Goal: Task Accomplishment & Management: Manage account settings

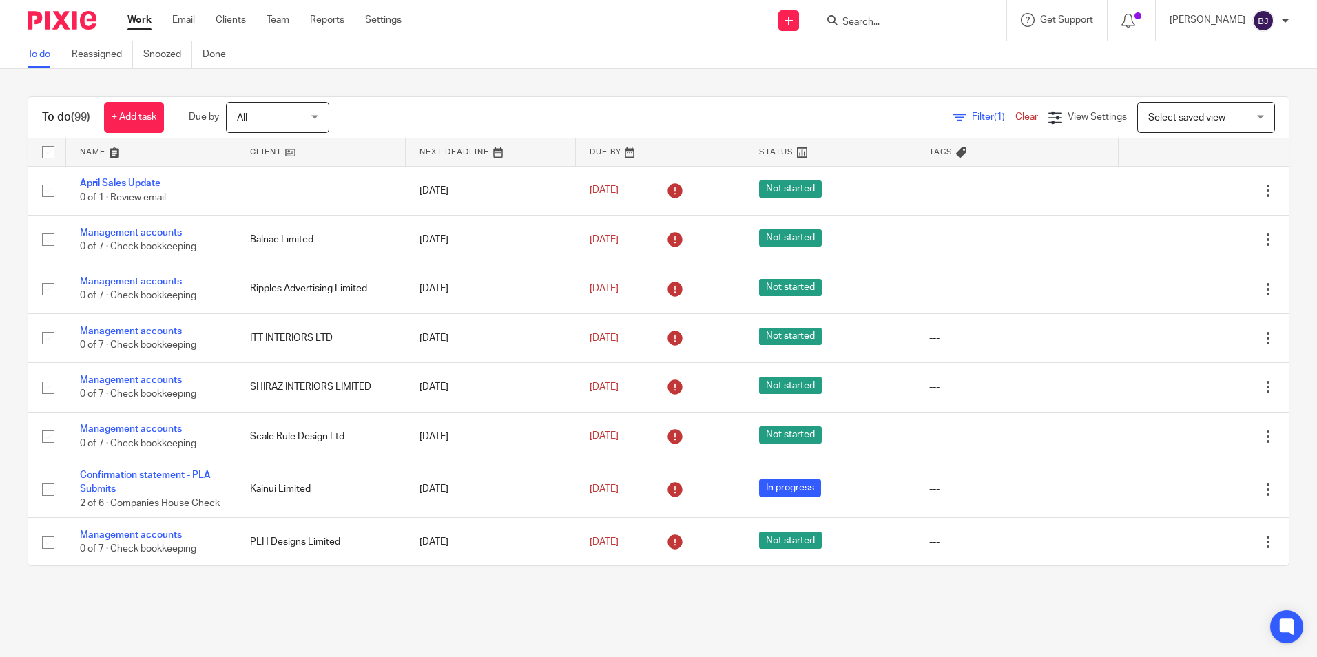
click at [898, 25] on input "Search" at bounding box center [903, 23] width 124 height 12
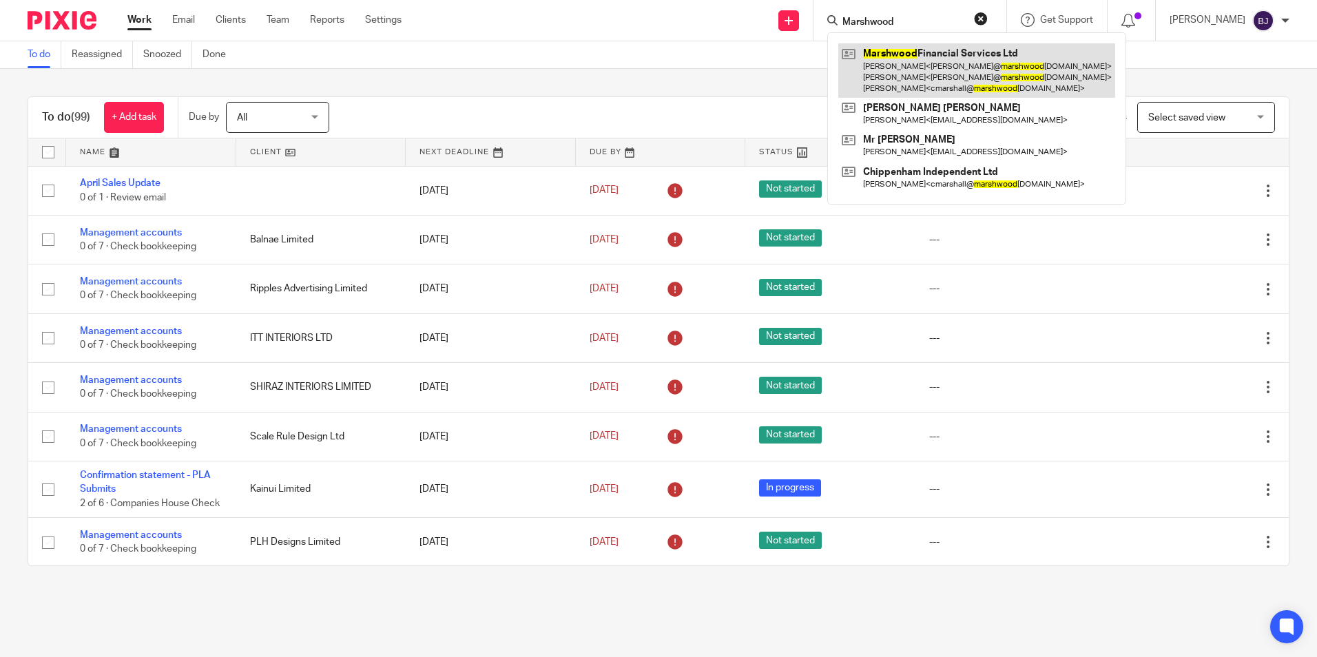
type input "Marshwood"
click at [944, 73] on link at bounding box center [976, 70] width 277 height 54
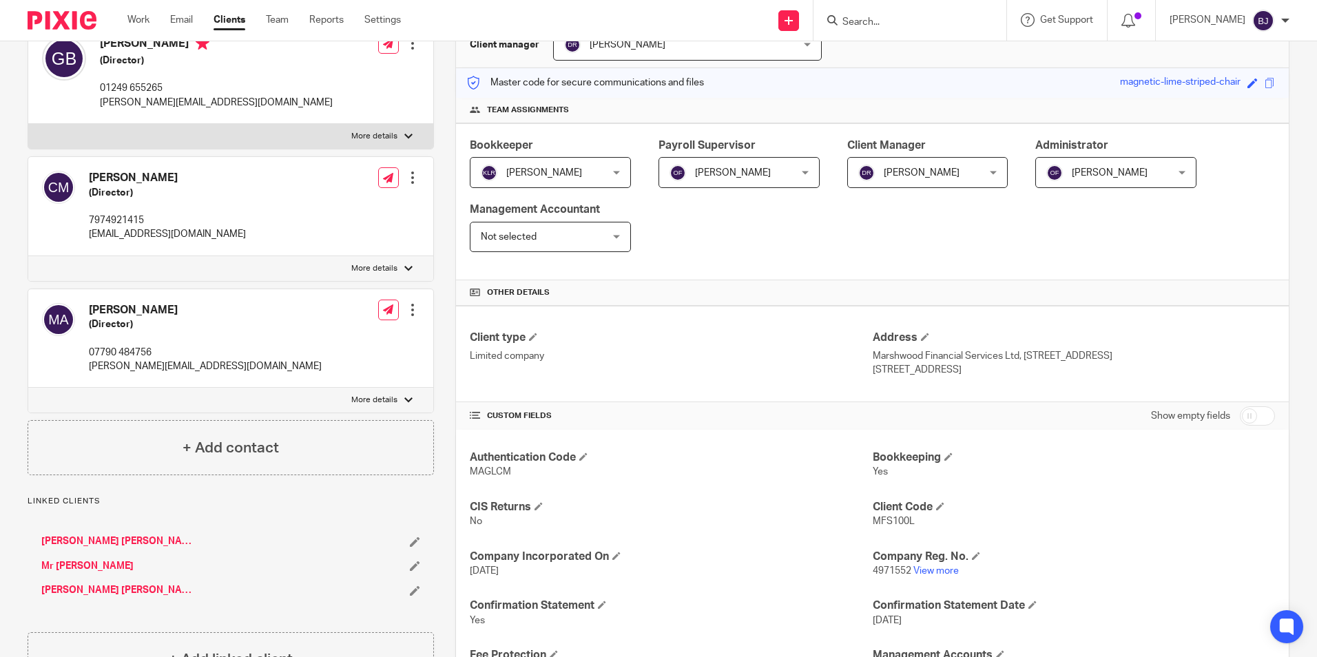
scroll to position [207, 0]
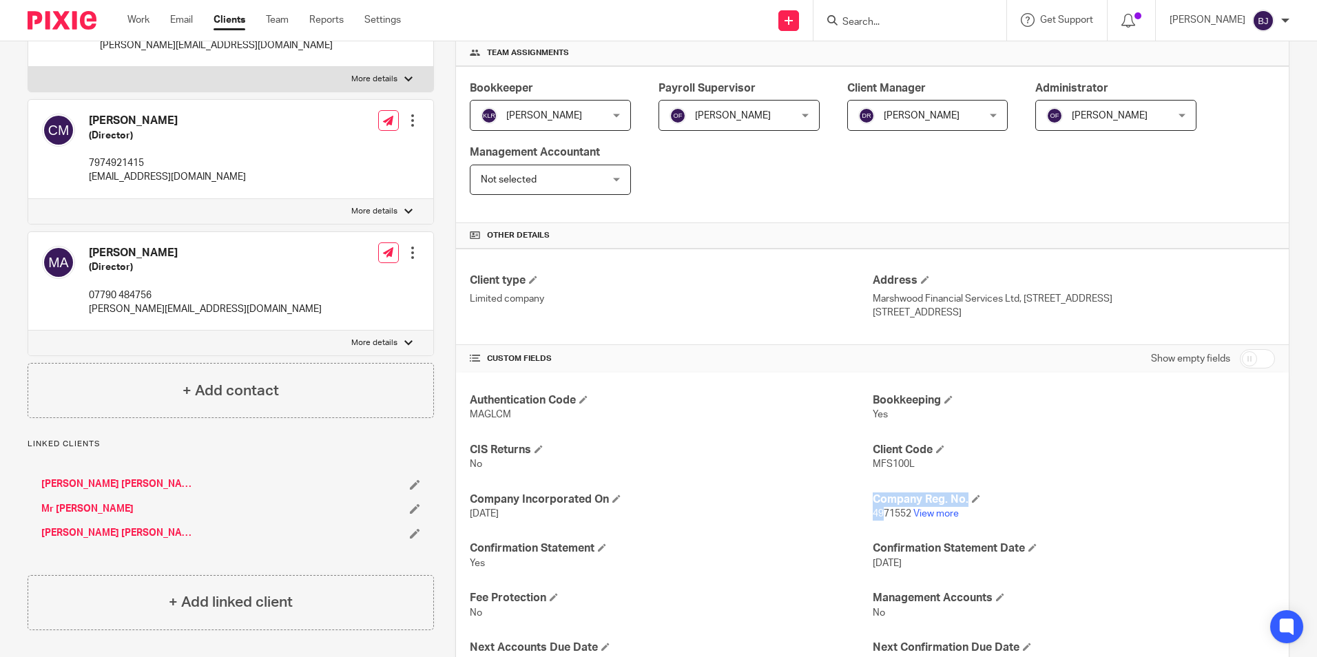
drag, startPoint x: 865, startPoint y: 513, endPoint x: 878, endPoint y: 516, distance: 14.1
click at [878, 516] on div "Authentication Code MAGLCM Bookkeeping Yes CIS Returns No Client Code MFS100L C…" at bounding box center [872, 655] width 833 height 565
drag, startPoint x: 878, startPoint y: 516, endPoint x: 859, endPoint y: 523, distance: 20.5
click at [859, 523] on div "Authentication Code MAGLCM Bookkeeping Yes CIS Returns No Client Code MFS100L C…" at bounding box center [872, 655] width 833 height 565
drag, startPoint x: 225, startPoint y: 178, endPoint x: 88, endPoint y: 180, distance: 136.4
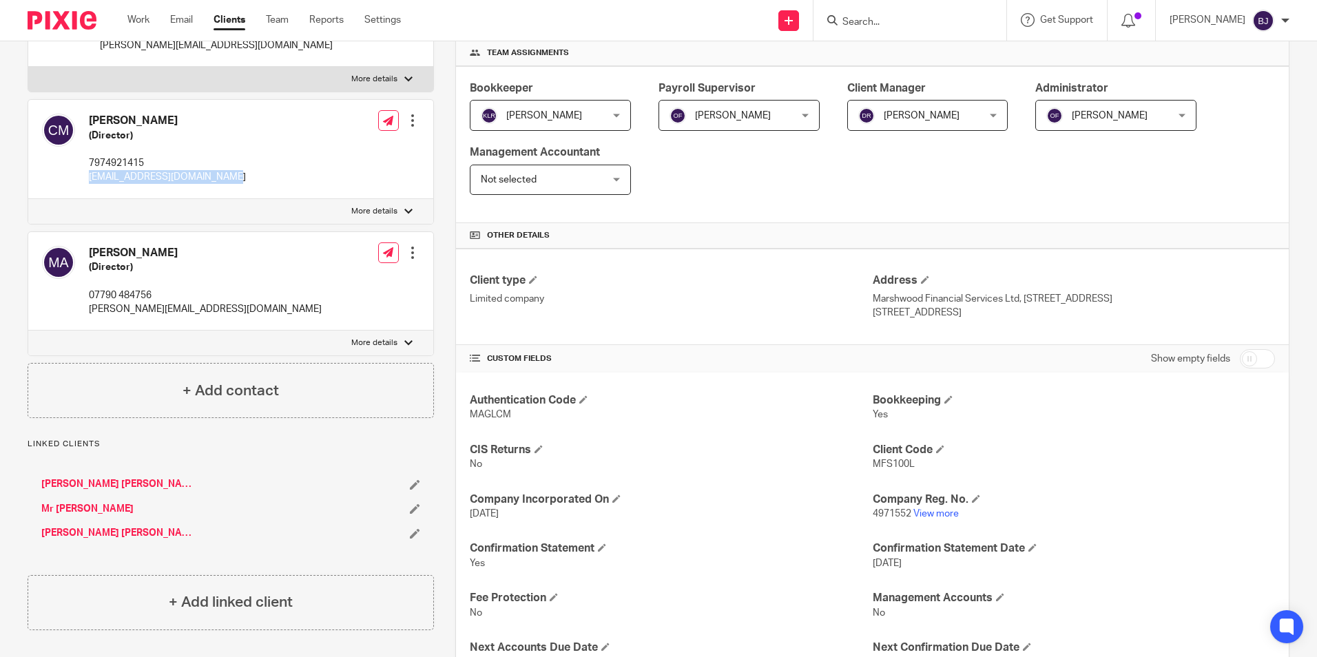
click at [88, 180] on div "Chris Marshall (Director) 7974921415 cmarshall@marshwoodfs.co.uk Edit contact C…" at bounding box center [230, 149] width 405 height 99
copy p "[EMAIL_ADDRESS][DOMAIN_NAME]"
click at [408, 256] on div at bounding box center [413, 253] width 14 height 14
click at [346, 375] on span "Delete contact" at bounding box center [333, 378] width 65 height 10
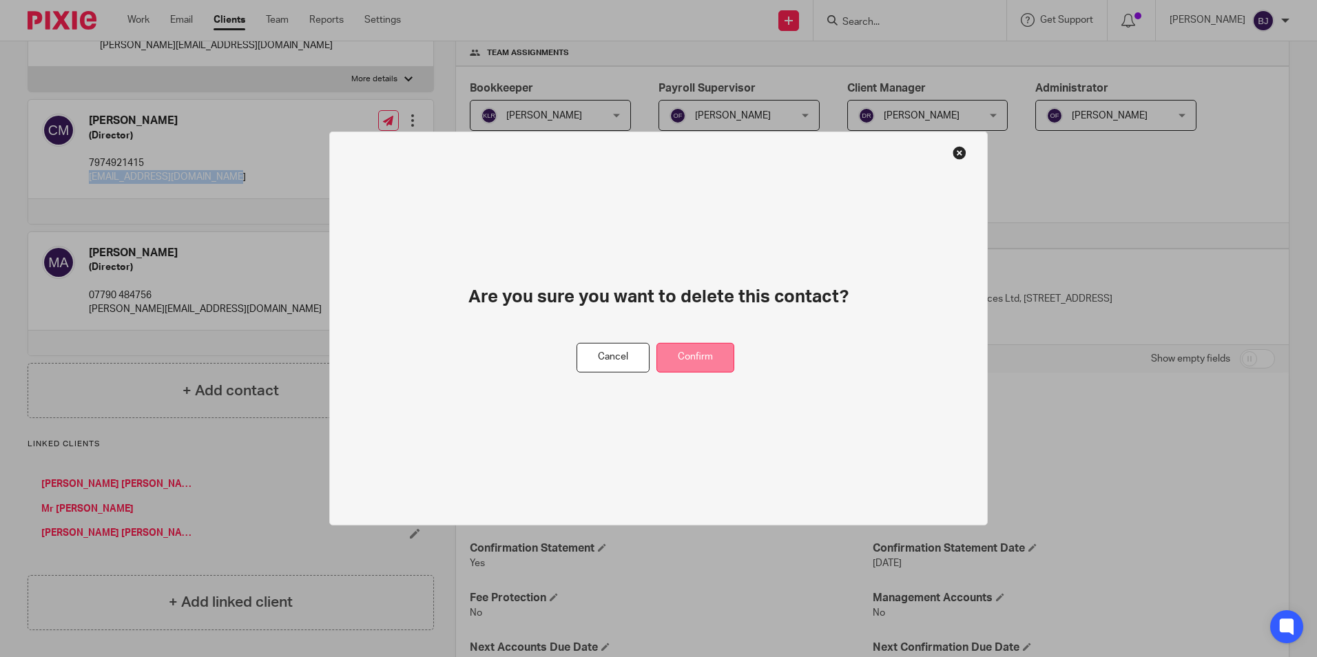
click at [702, 360] on button "Confirm" at bounding box center [695, 358] width 78 height 30
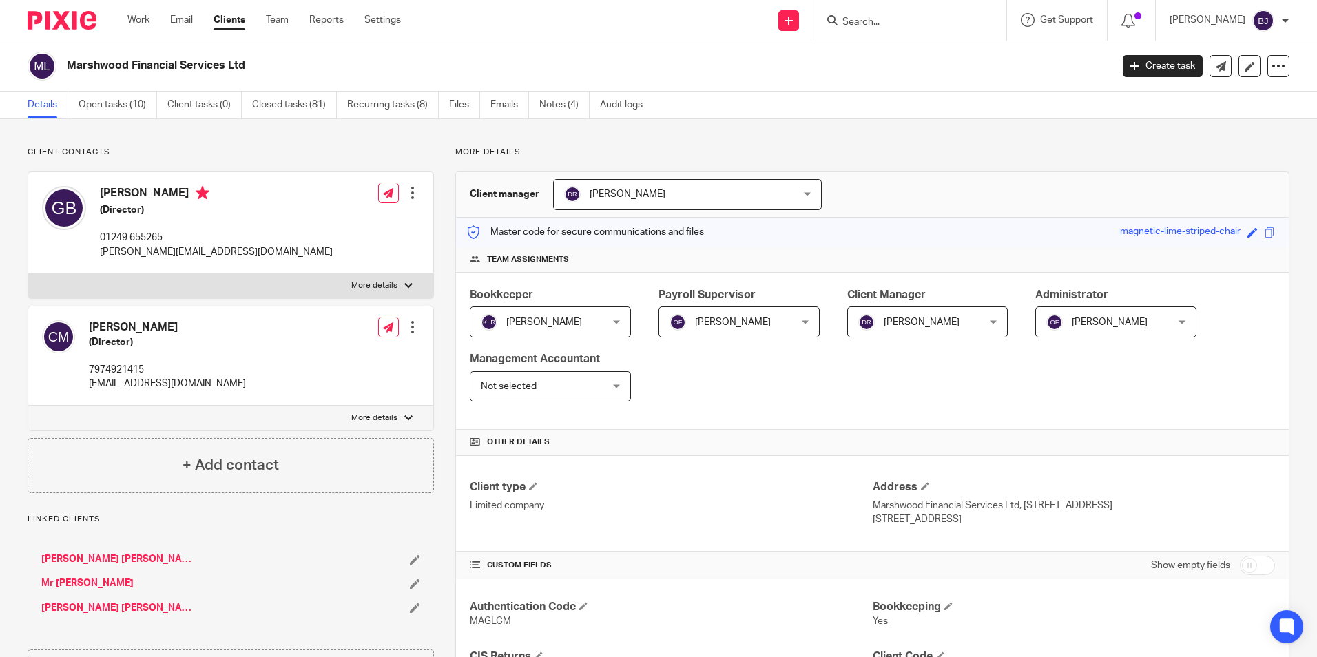
click at [907, 30] on div at bounding box center [910, 20] width 193 height 41
click at [884, 21] on input "Search" at bounding box center [903, 23] width 124 height 12
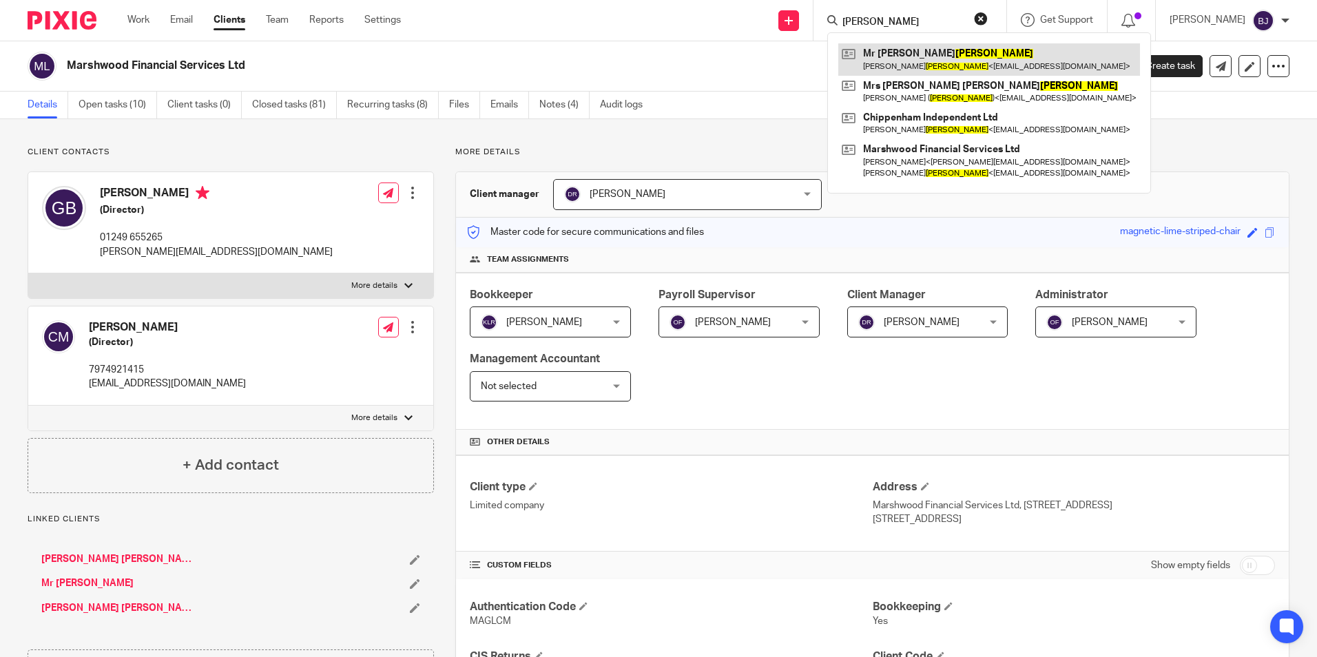
type input "MARSHALL"
click at [896, 53] on link at bounding box center [989, 59] width 302 height 32
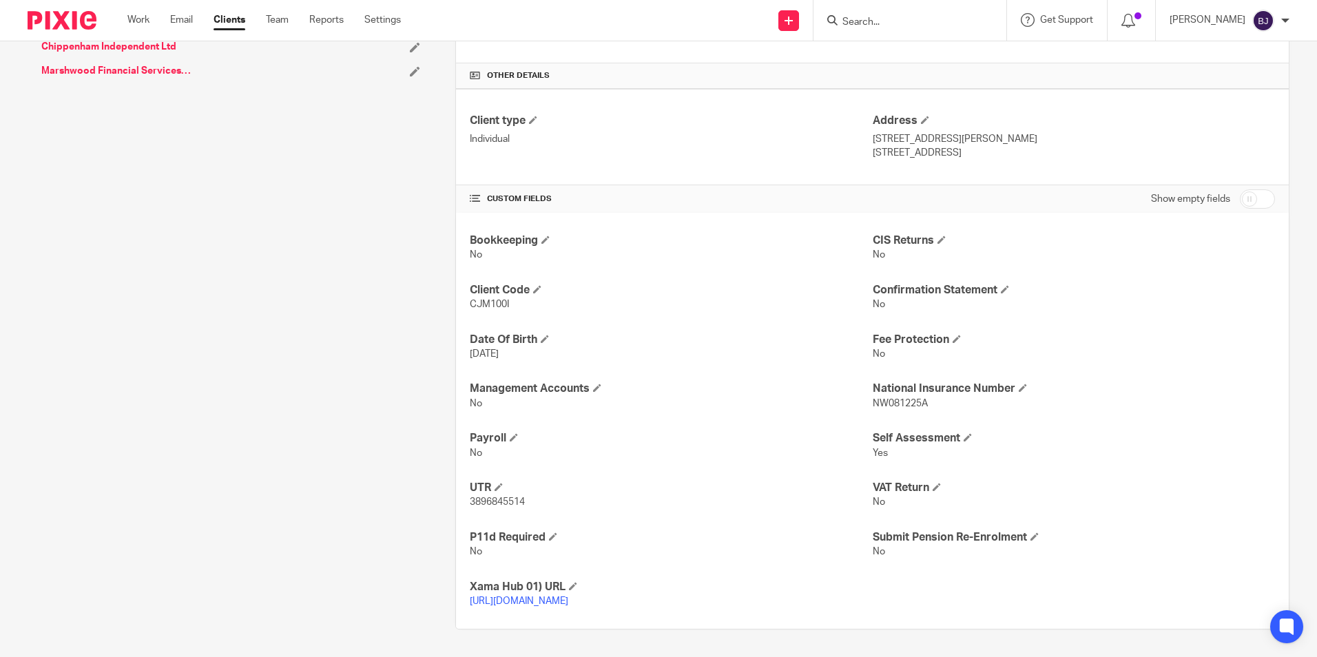
scroll to position [381, 0]
drag, startPoint x: 528, startPoint y: 489, endPoint x: 460, endPoint y: 495, distance: 67.7
click at [460, 495] on div "Bookkeeping No CIS Returns No Client Code CJM100I Confirmation Statement No Dat…" at bounding box center [872, 421] width 833 height 416
copy span "3896845514"
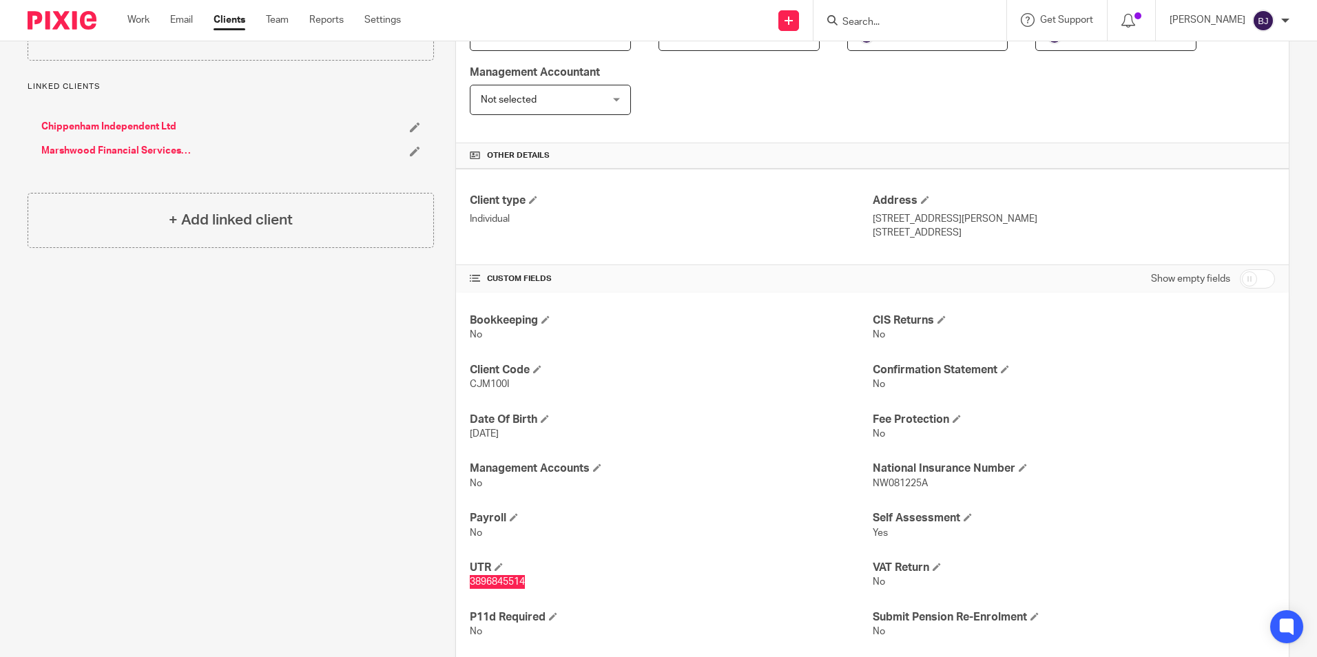
scroll to position [37, 0]
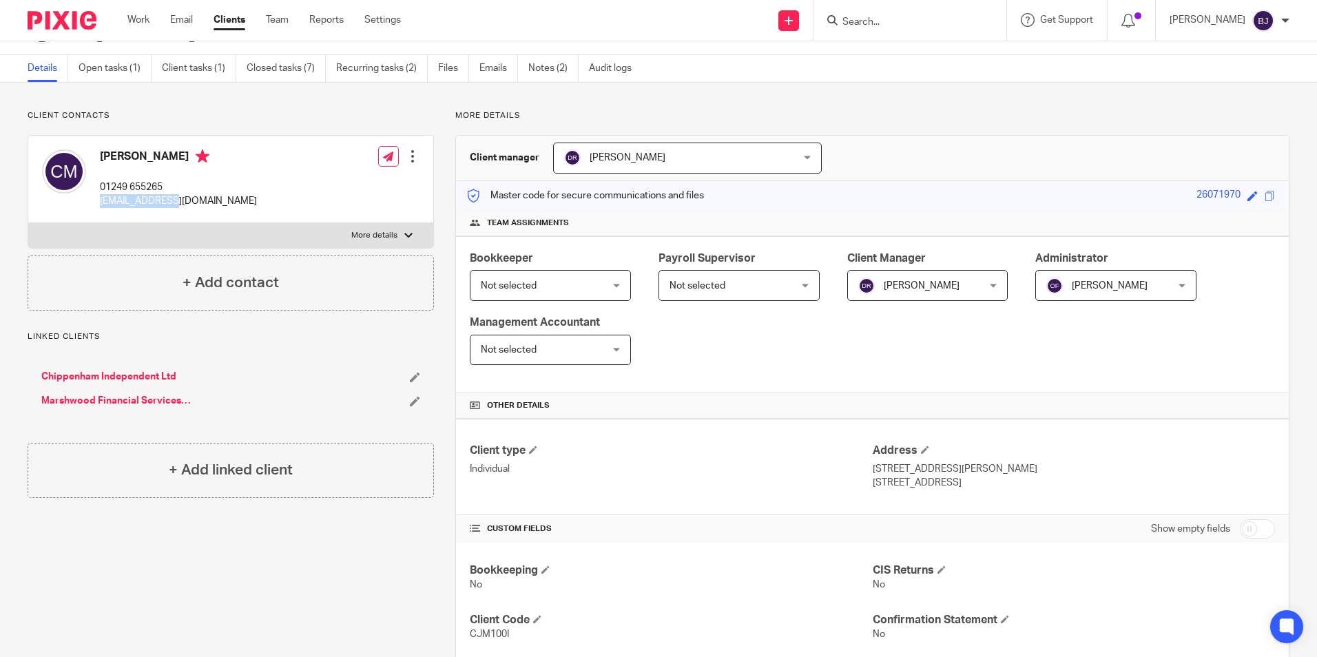
drag, startPoint x: 185, startPoint y: 203, endPoint x: 97, endPoint y: 210, distance: 87.8
click at [97, 210] on div "Chris Marshall 01249 655265 cjm4242@me.com" at bounding box center [149, 179] width 215 height 73
copy p "[EMAIL_ADDRESS][DOMAIN_NAME]"
click at [412, 156] on div at bounding box center [413, 156] width 14 height 14
click at [348, 185] on link "Edit contact" at bounding box center [348, 187] width 132 height 20
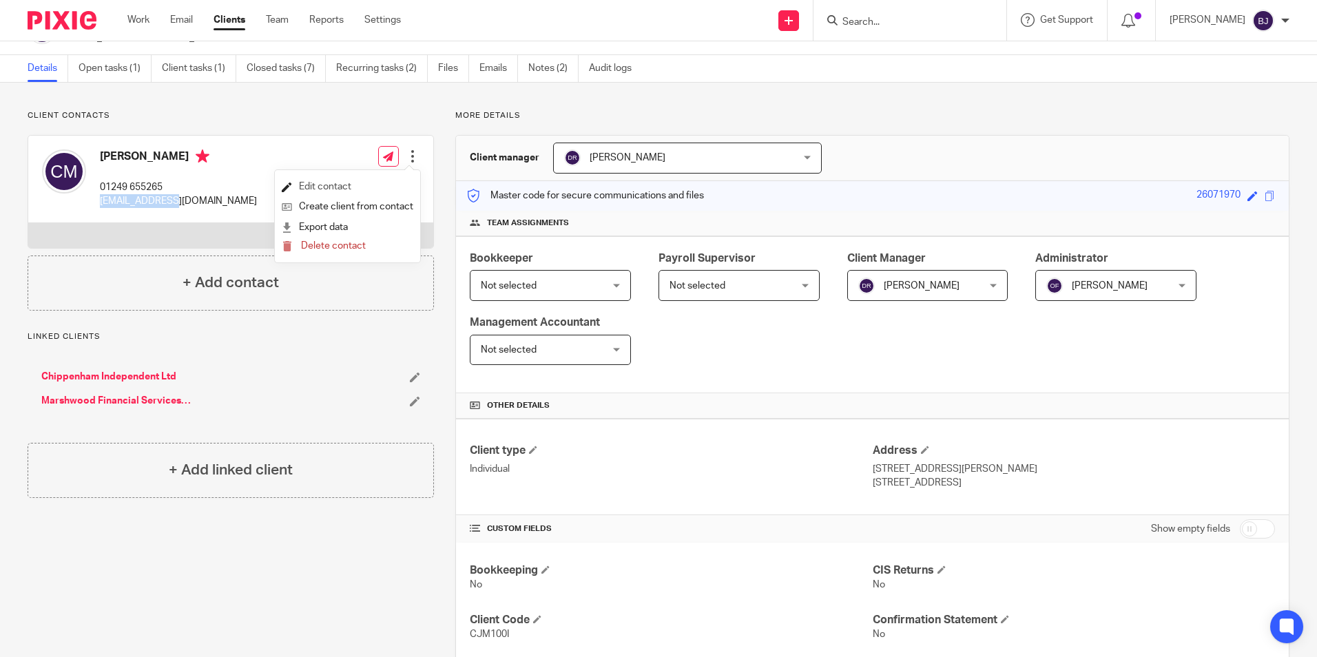
click at [331, 185] on link "Edit contact" at bounding box center [348, 187] width 132 height 20
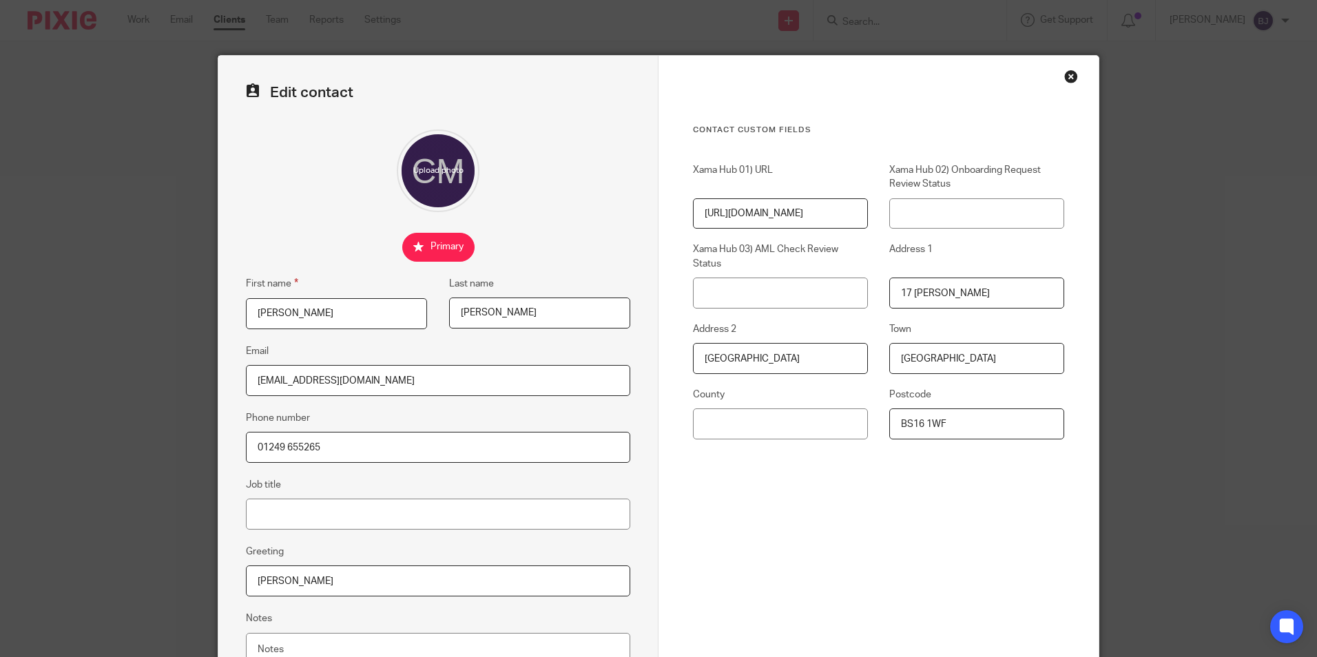
click at [339, 448] on input "01249 655265" at bounding box center [438, 447] width 384 height 31
paste input "[EMAIL_ADDRESS][DOMAIN_NAME]"
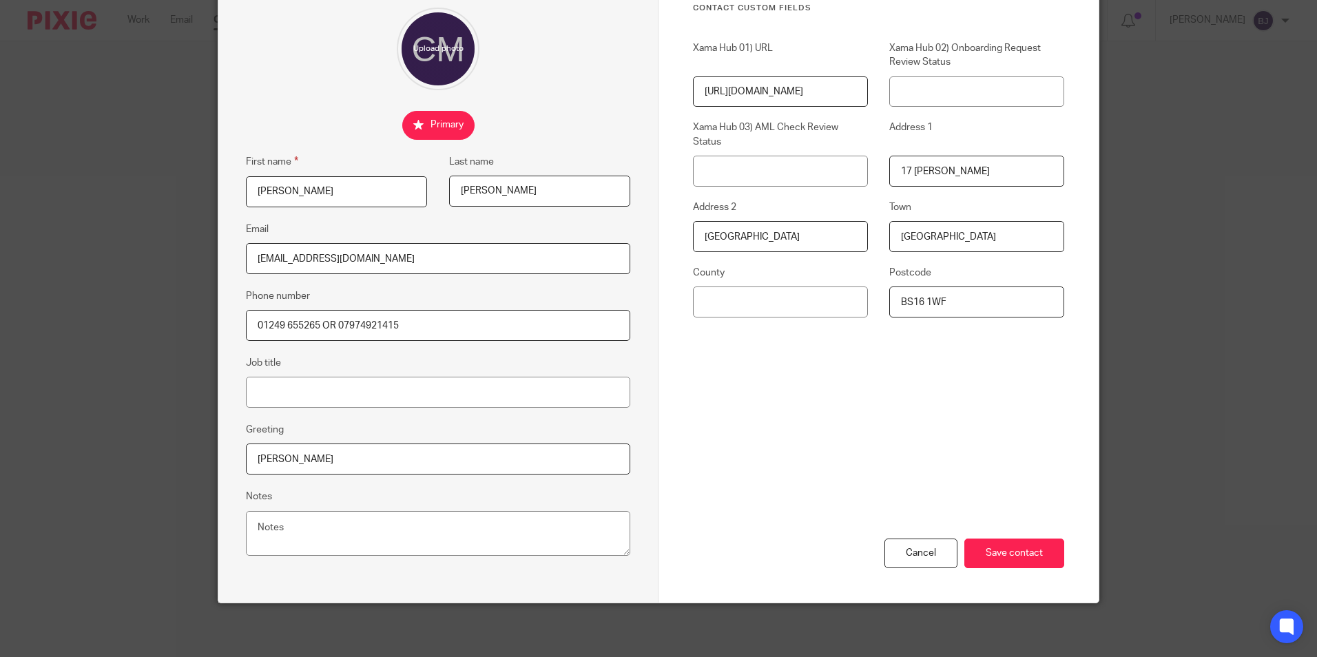
scroll to position [123, 0]
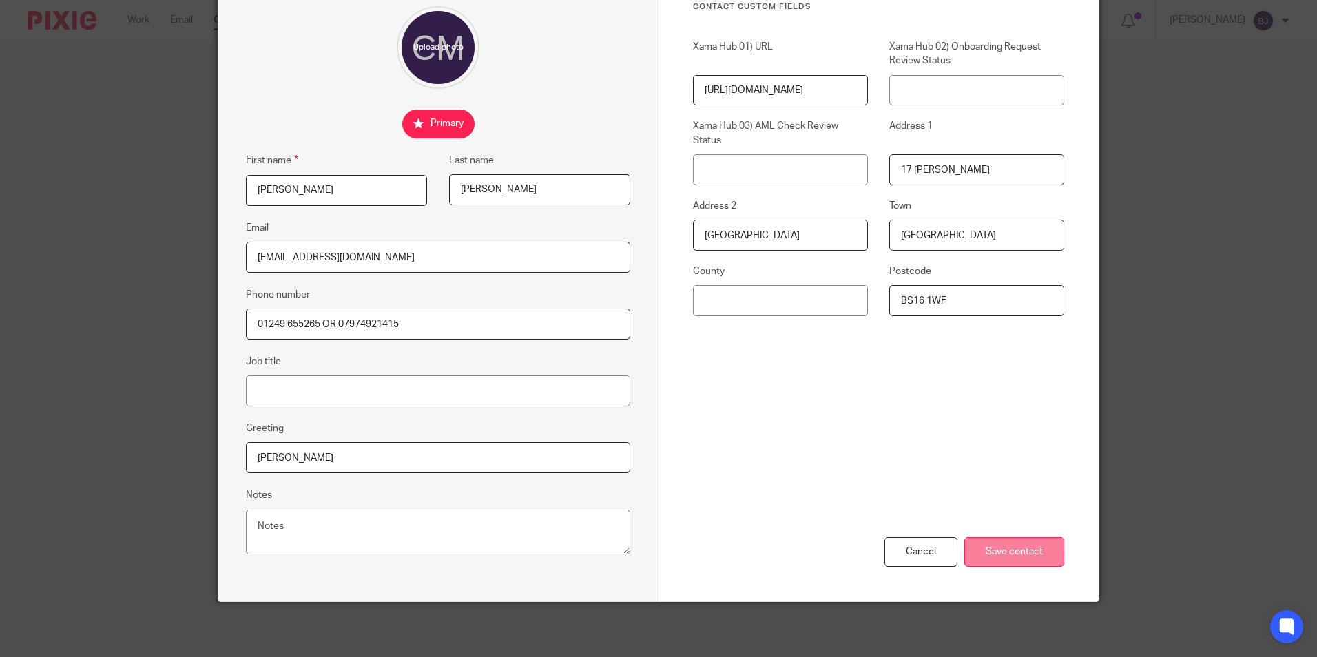
type input "01249 655265 OR 07974921415"
click at [1038, 555] on input "Save contact" at bounding box center [1014, 552] width 100 height 30
